Goal: Task Accomplishment & Management: Use online tool/utility

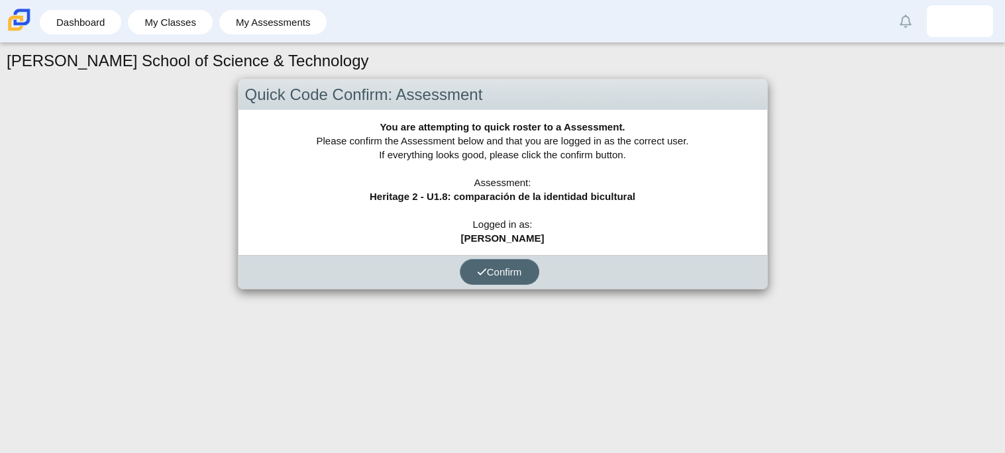
click at [523, 266] on button "Confirm" at bounding box center [500, 272] width 80 height 26
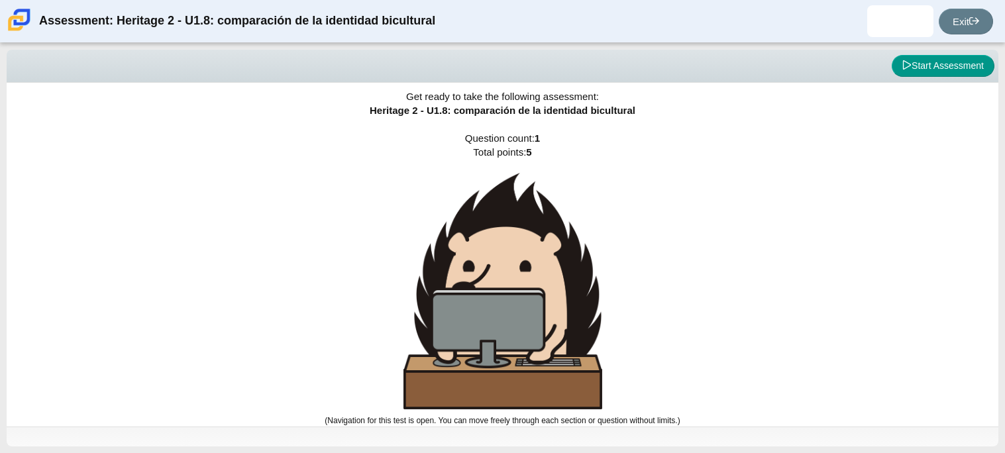
scroll to position [5, 0]
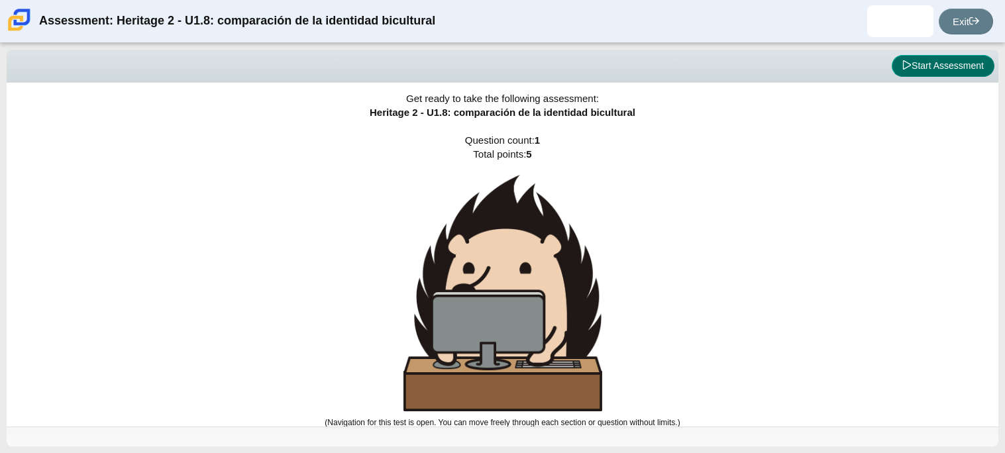
click at [903, 68] on icon at bounding box center [907, 64] width 8 height 9
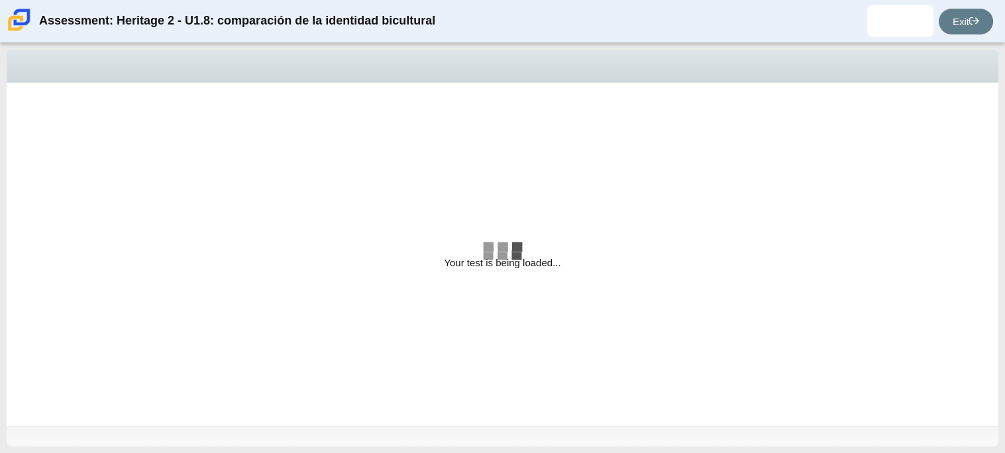
select select "3d3024f6-a892-4ba5-b2e4-c6acecfbc936"
